Goal: Transaction & Acquisition: Purchase product/service

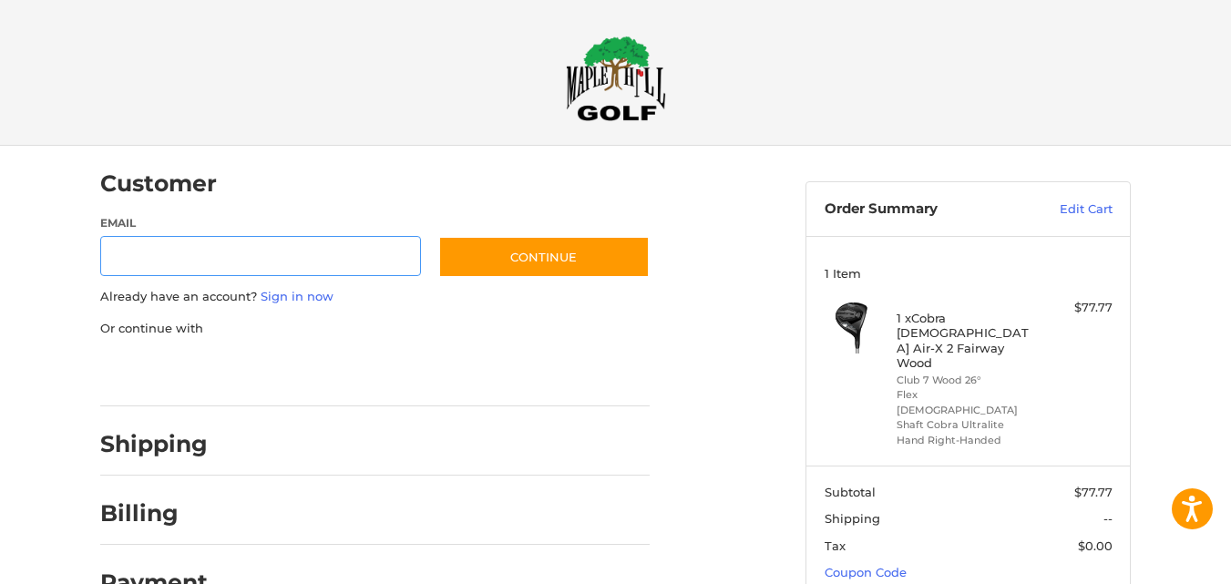
scroll to position [29, 0]
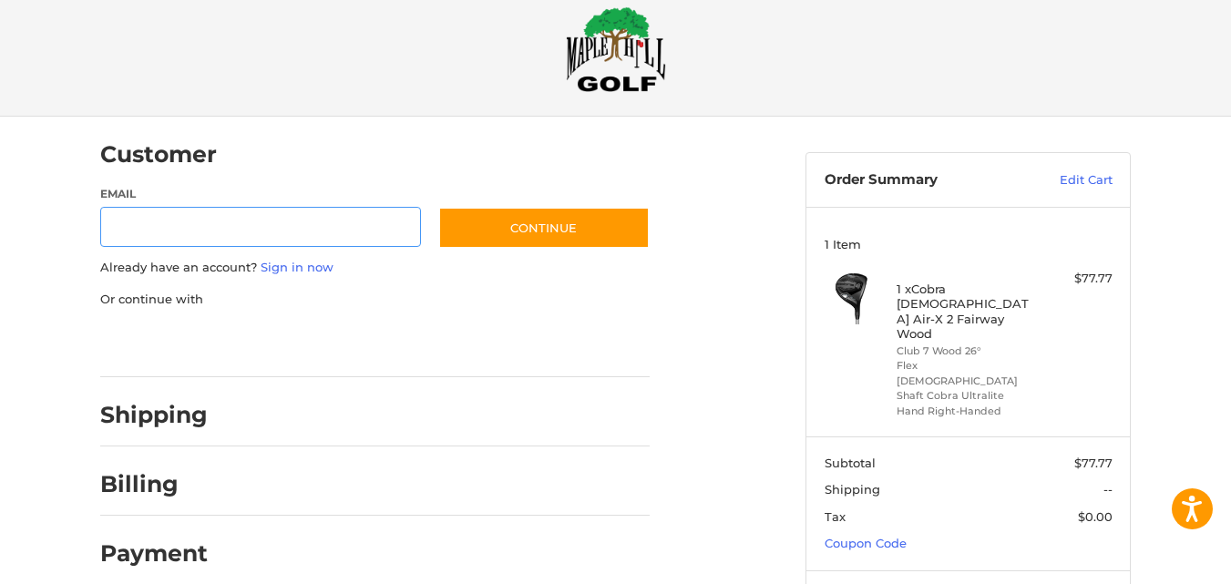
click at [220, 212] on input "Email" at bounding box center [260, 227] width 321 height 41
type input "**********"
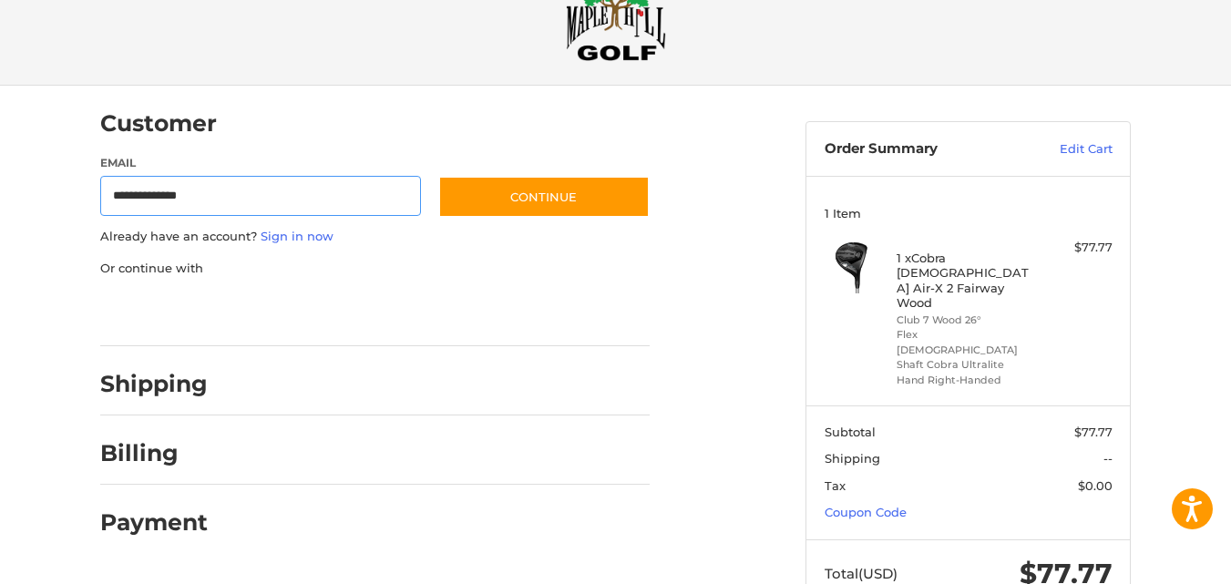
scroll to position [77, 0]
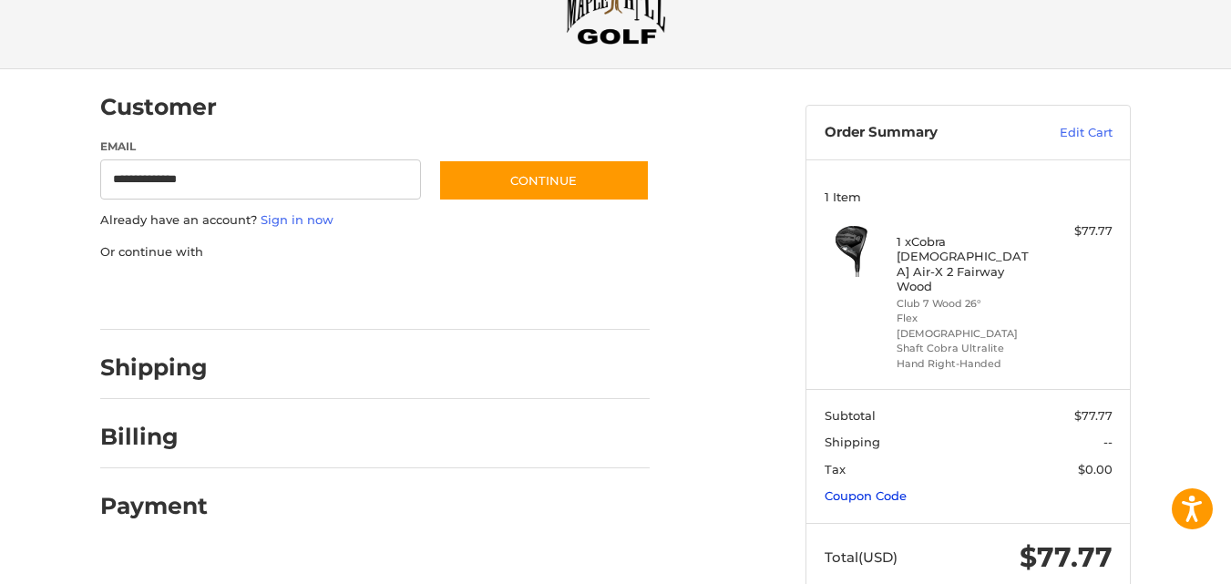
click at [859, 488] on link "Coupon Code" at bounding box center [865, 495] width 82 height 15
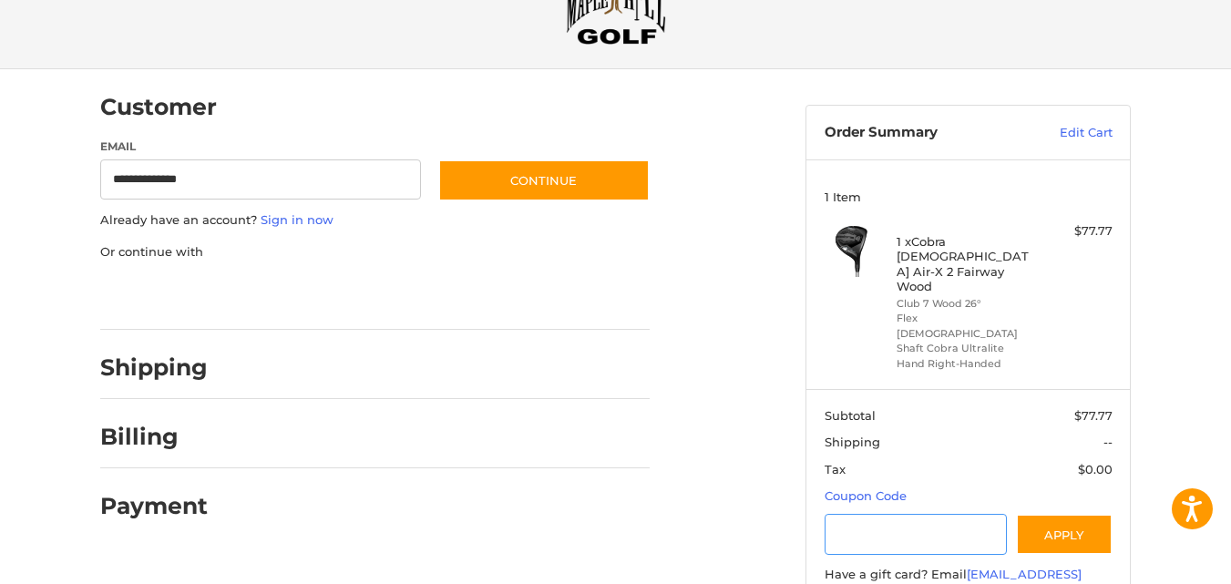
click at [919, 514] on input "Gift Certificate or Coupon Code" at bounding box center [915, 534] width 183 height 41
paste input "*********"
type input "*********"
click at [1070, 514] on button "Apply" at bounding box center [1064, 534] width 97 height 41
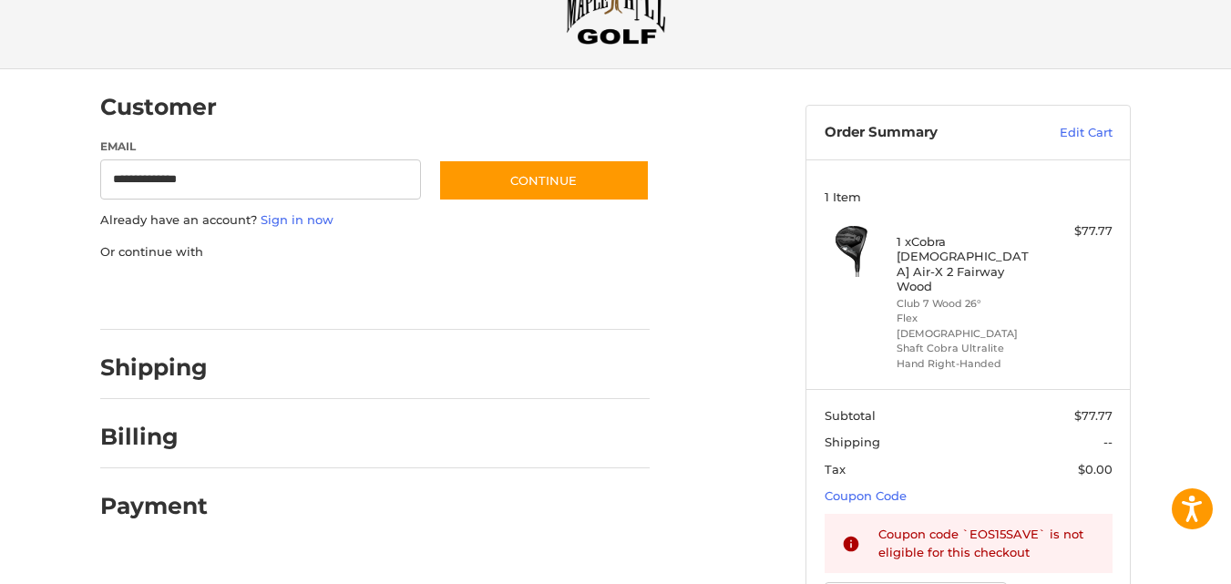
click at [212, 368] on div "Shipping" at bounding box center [374, 368] width 549 height 62
click at [299, 224] on link "Sign in now" at bounding box center [297, 219] width 73 height 15
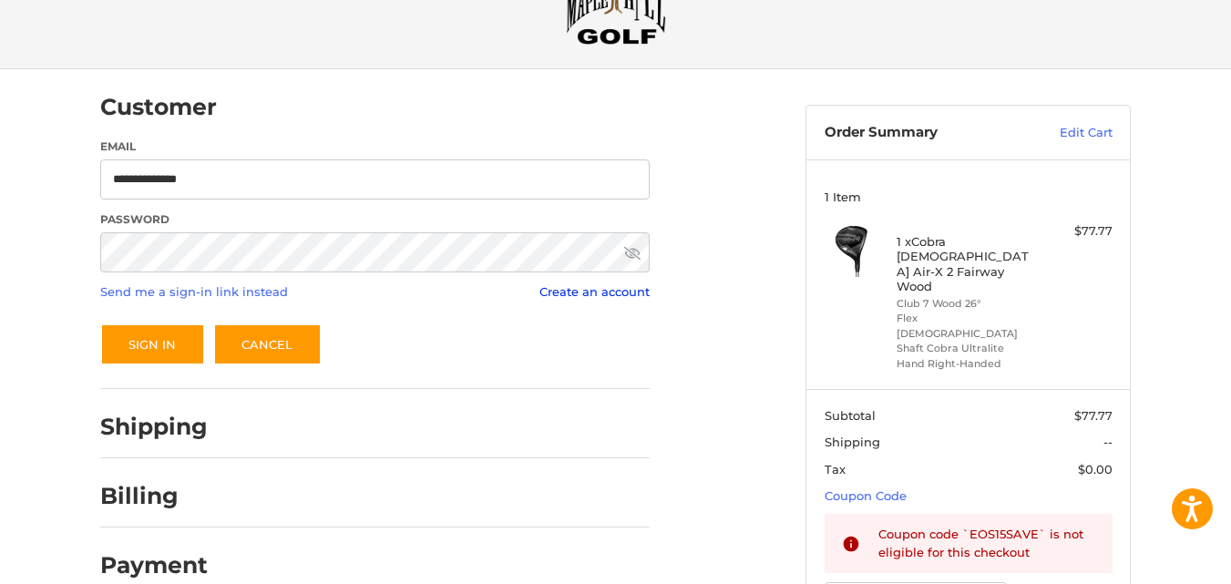
click at [578, 292] on link "Create an account" at bounding box center [594, 291] width 110 height 15
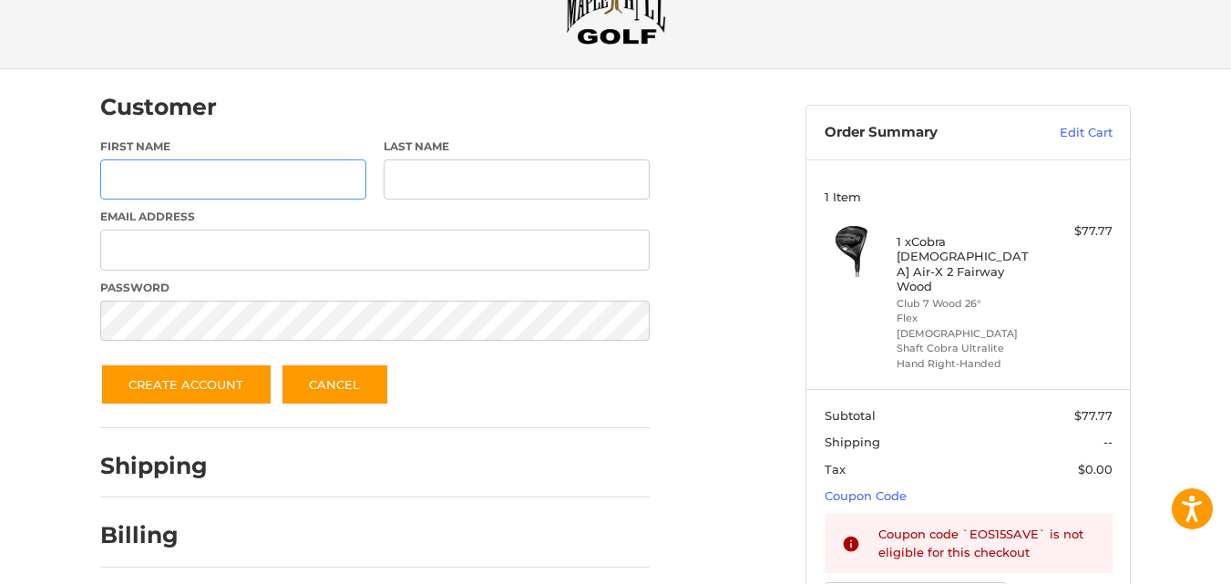
click at [242, 185] on input "First Name" at bounding box center [233, 179] width 266 height 41
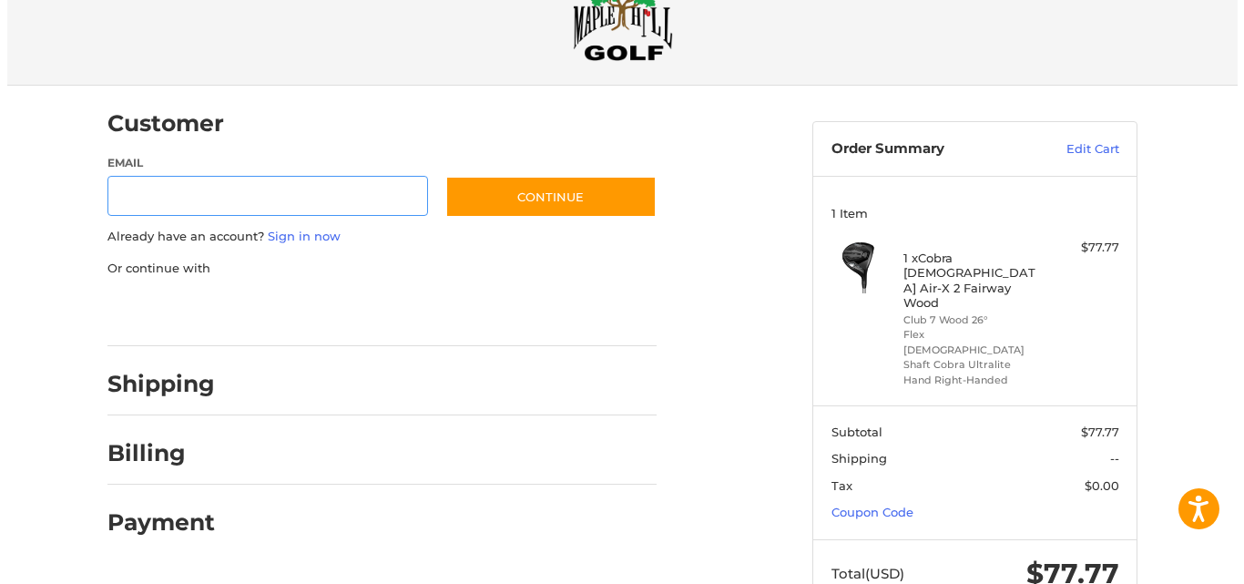
scroll to position [77, 0]
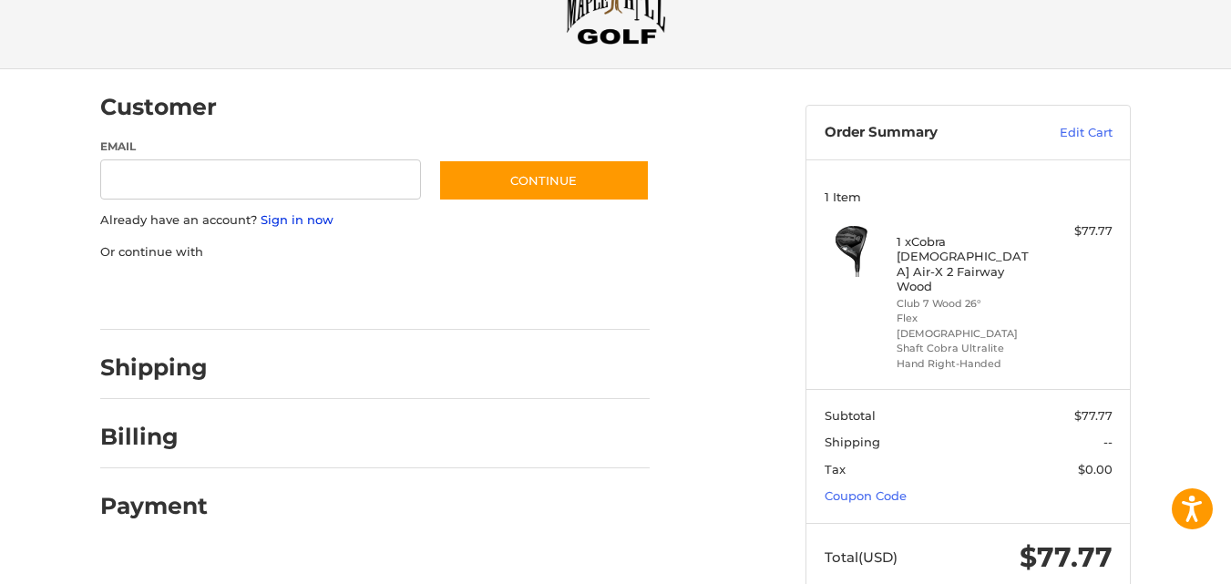
click at [286, 216] on link "Sign in now" at bounding box center [297, 219] width 73 height 15
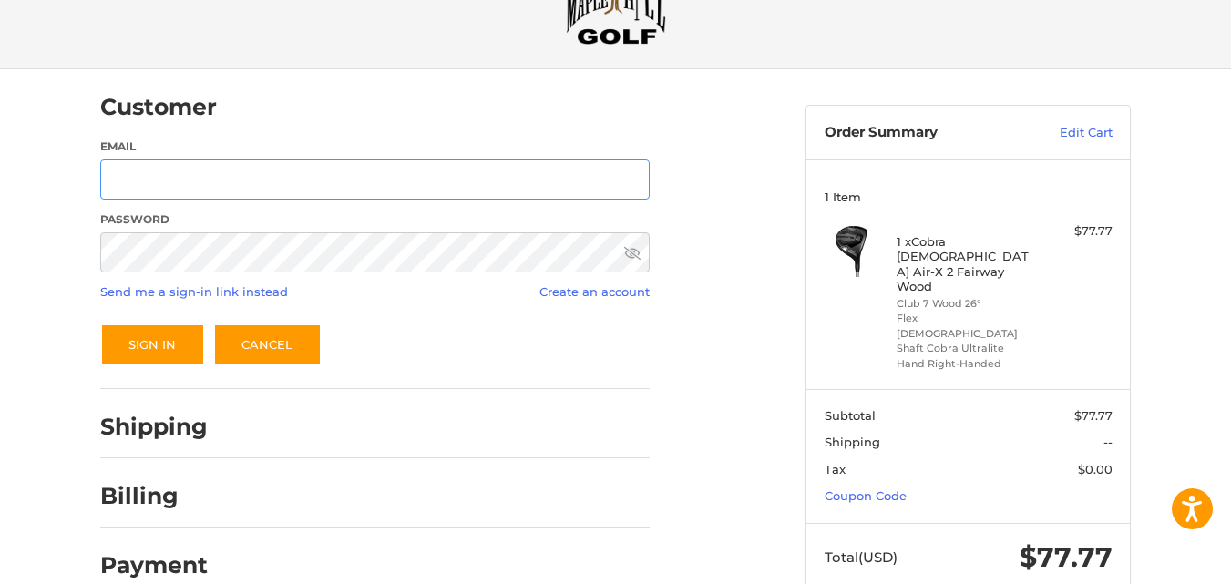
click at [232, 179] on input "Email" at bounding box center [374, 179] width 549 height 41
type input "**********"
click at [253, 294] on link "Send me a sign-in link instead" at bounding box center [194, 291] width 188 height 15
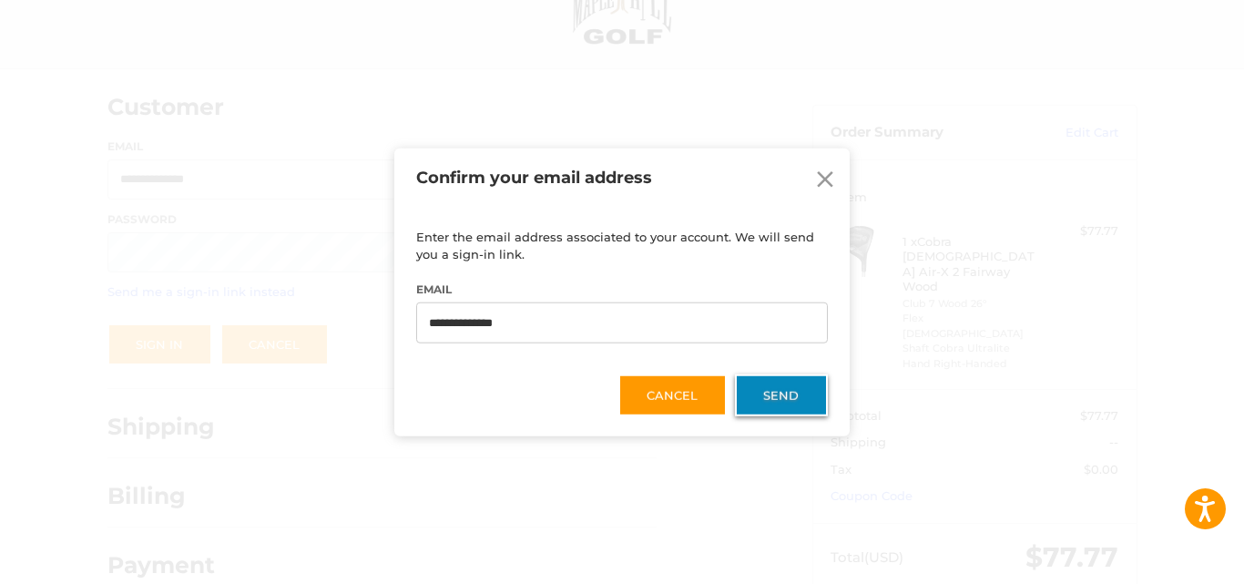
click at [796, 396] on button "Send" at bounding box center [781, 395] width 93 height 42
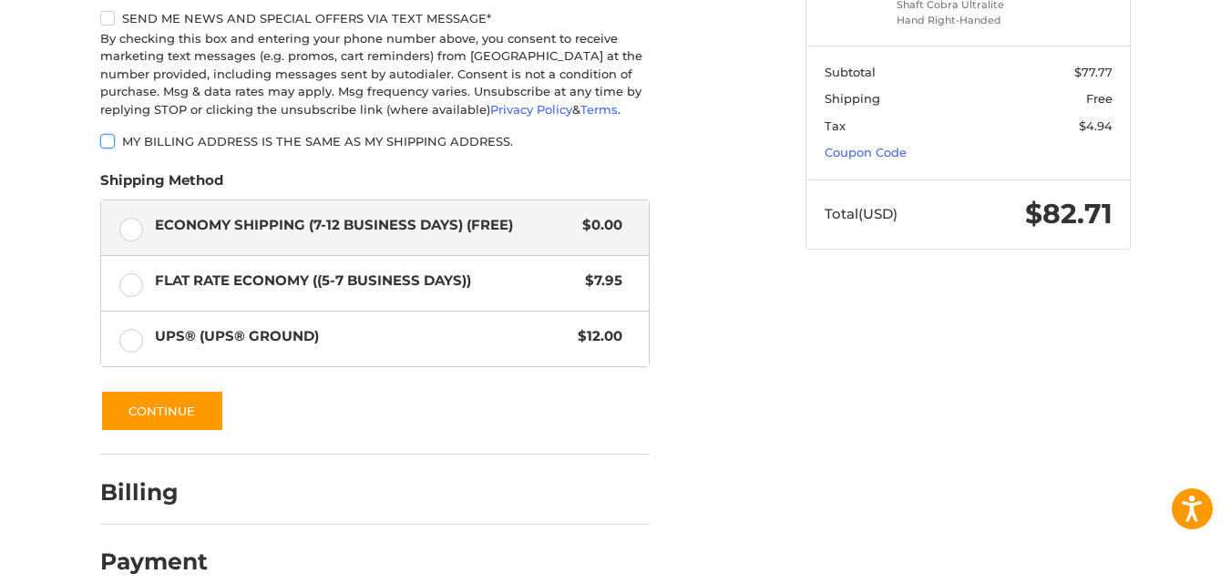
scroll to position [441, 0]
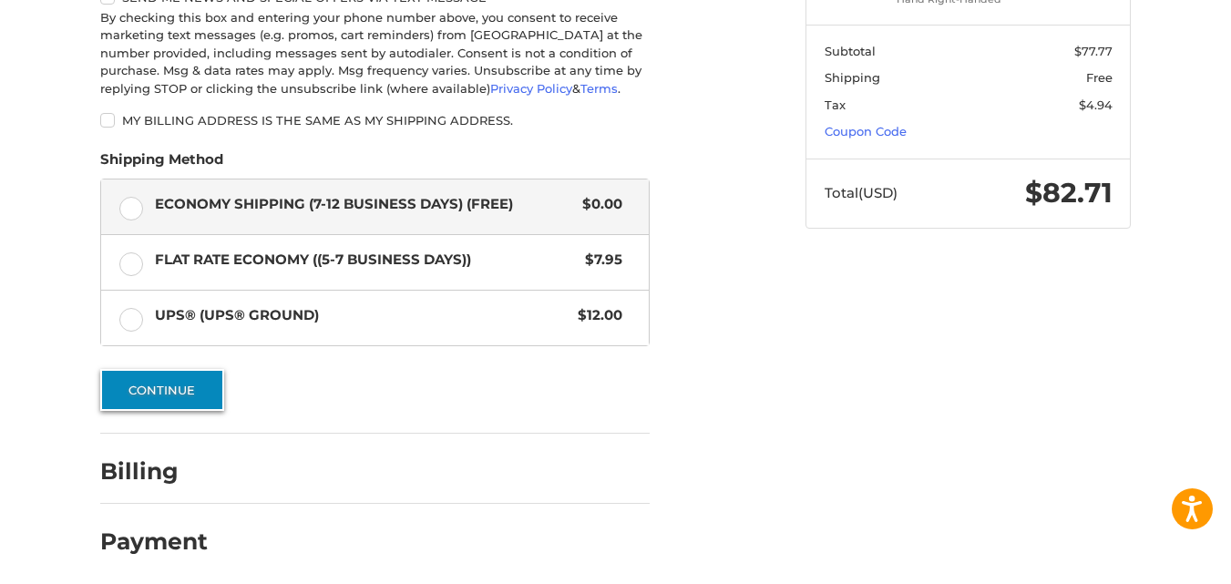
click at [164, 384] on button "Continue" at bounding box center [162, 390] width 124 height 42
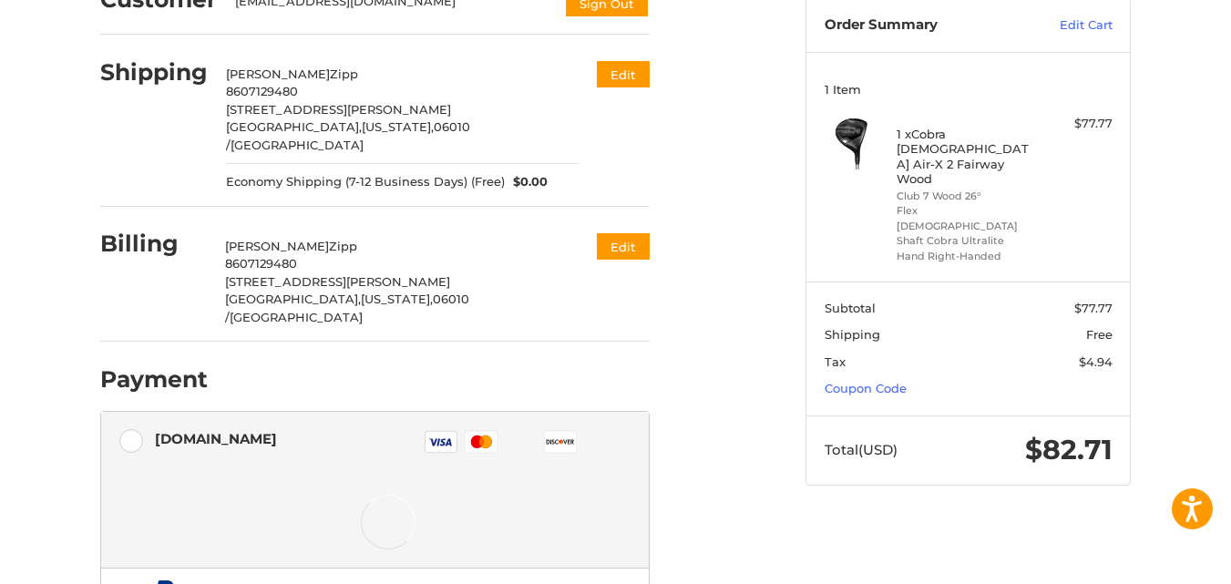
scroll to position [380, 0]
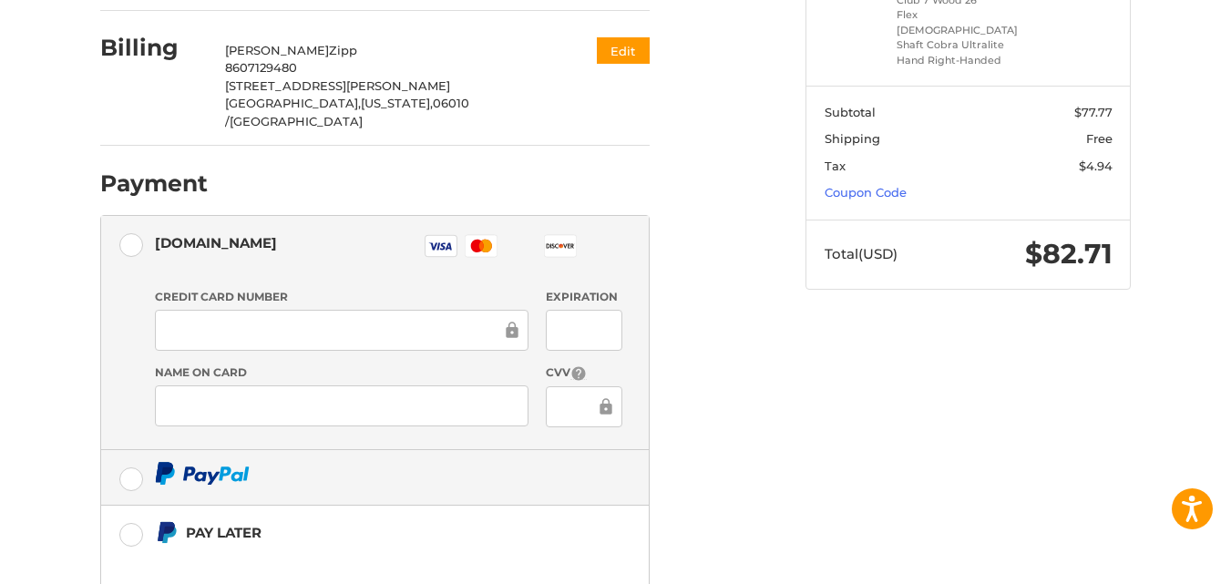
click at [134, 368] on ul "[DOMAIN_NAME] Visa Master Amex Discover Diners Club JCB Credit card Credit Card…" at bounding box center [374, 430] width 549 height 431
click at [126, 450] on label at bounding box center [374, 477] width 547 height 55
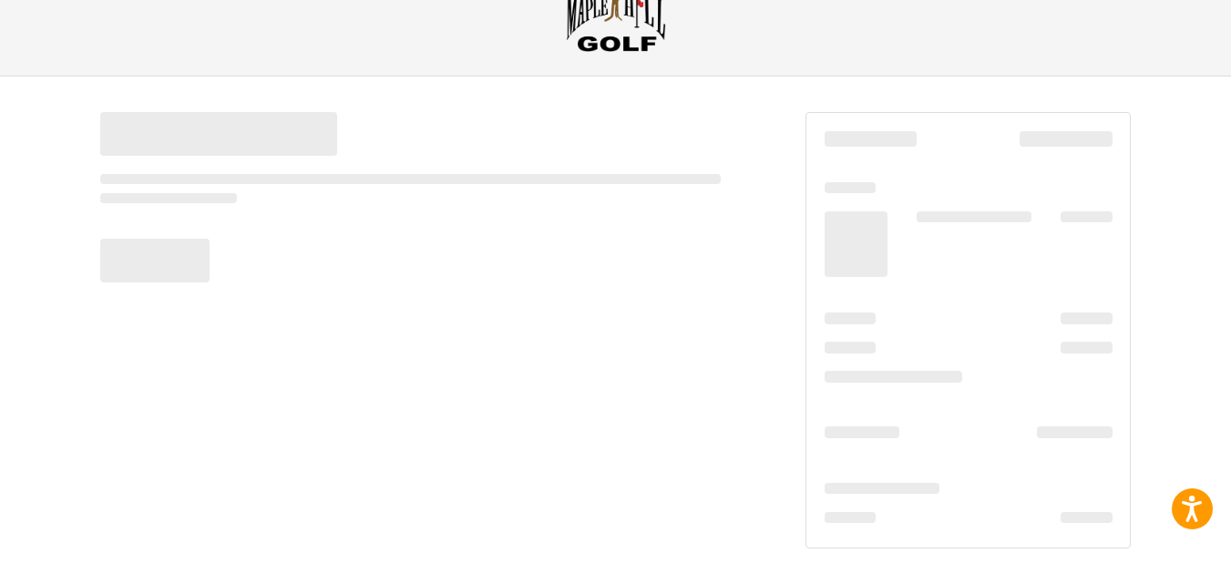
scroll to position [69, 0]
